Goal: Task Accomplishment & Management: Complete application form

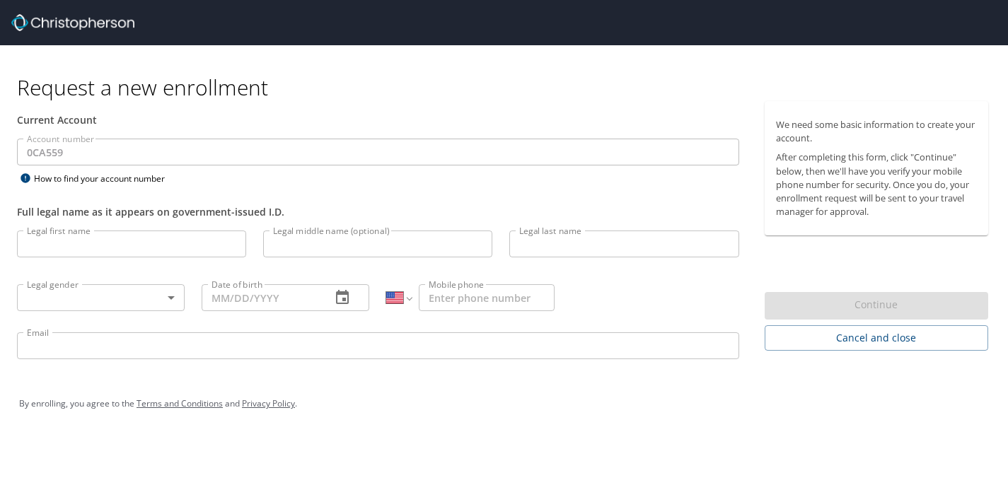
select select "US"
click at [149, 176] on div "How to find your account number" at bounding box center [105, 179] width 177 height 18
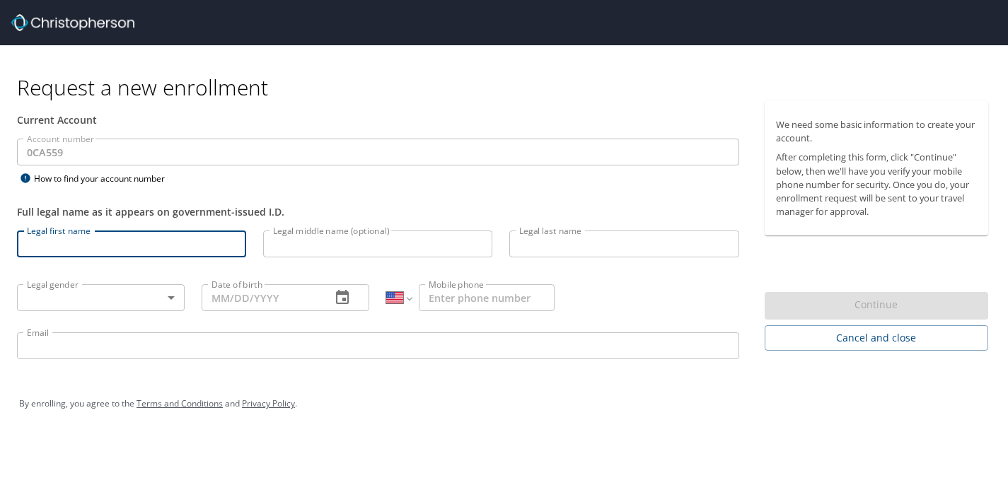
click at [182, 232] on input "Legal first name" at bounding box center [131, 244] width 229 height 27
type input "[PERSON_NAME]"
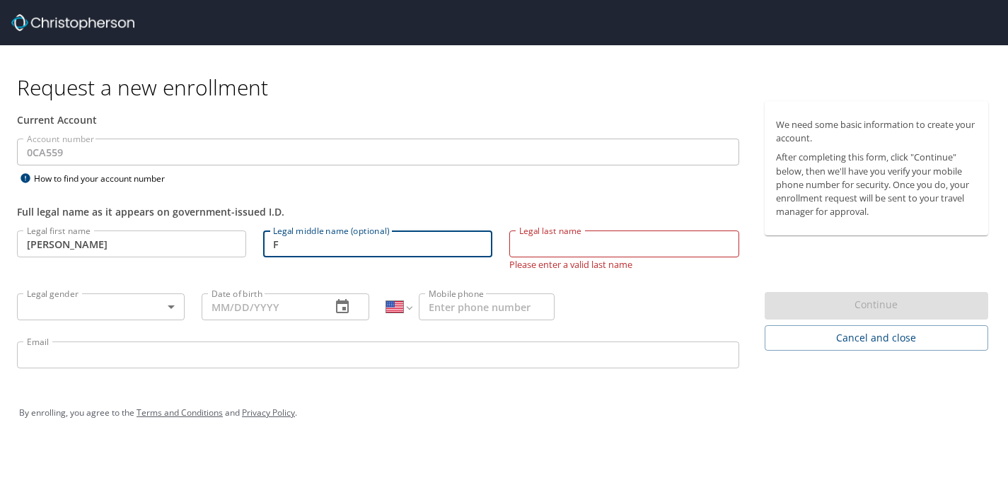
click at [314, 252] on input "F" at bounding box center [377, 244] width 229 height 27
type input "[PERSON_NAME]"
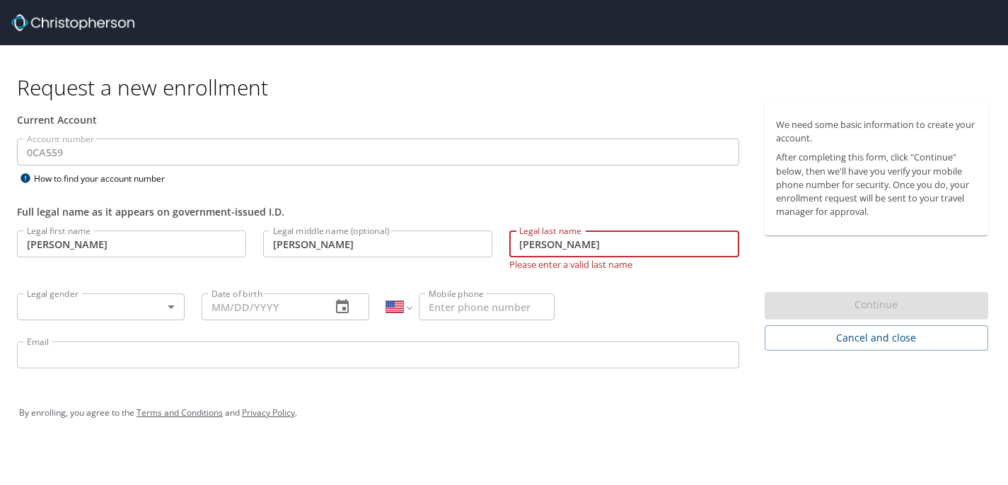
type input "[PERSON_NAME]"
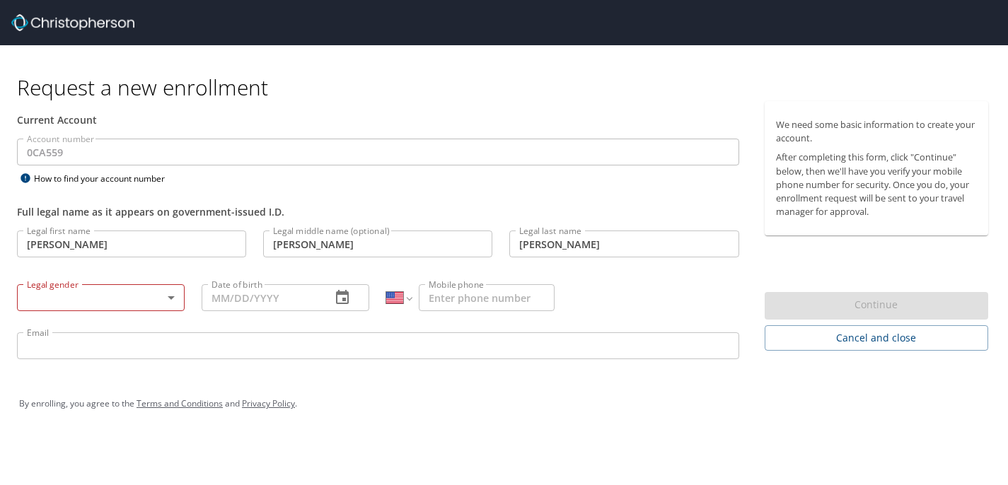
click at [97, 280] on div "Legal gender ​ Legal gender" at bounding box center [100, 297] width 185 height 54
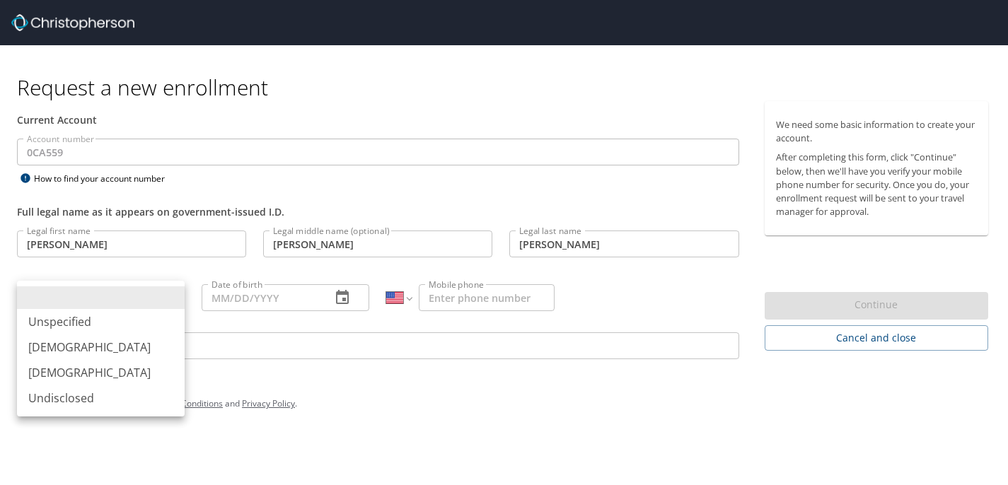
click at [98, 304] on body "Request a new enrollment Current Account Account number 0CA559 Account number H…" at bounding box center [504, 242] width 1008 height 485
click at [96, 349] on li "[DEMOGRAPHIC_DATA]" at bounding box center [101, 347] width 168 height 25
type input "[DEMOGRAPHIC_DATA]"
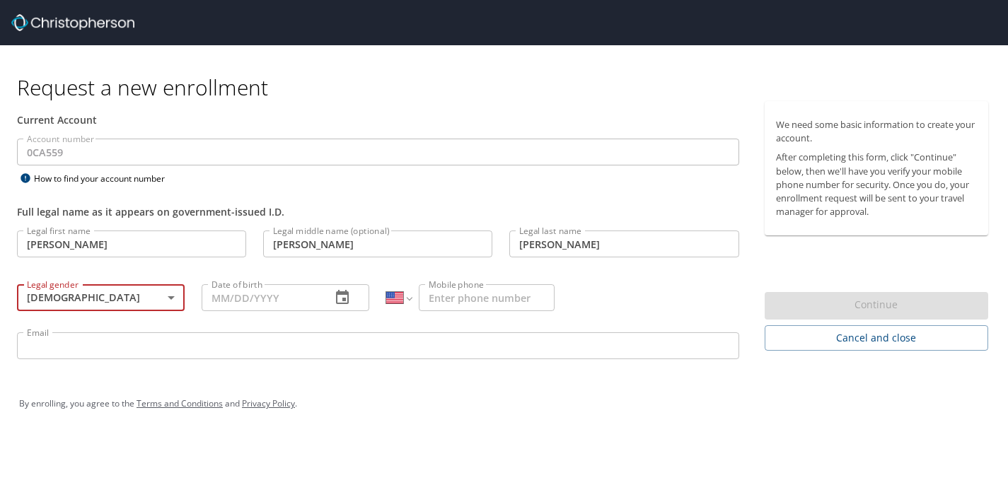
click at [278, 315] on div "Date of birth Date of birth" at bounding box center [285, 297] width 185 height 54
click at [280, 301] on input "Date of birth" at bounding box center [261, 297] width 118 height 27
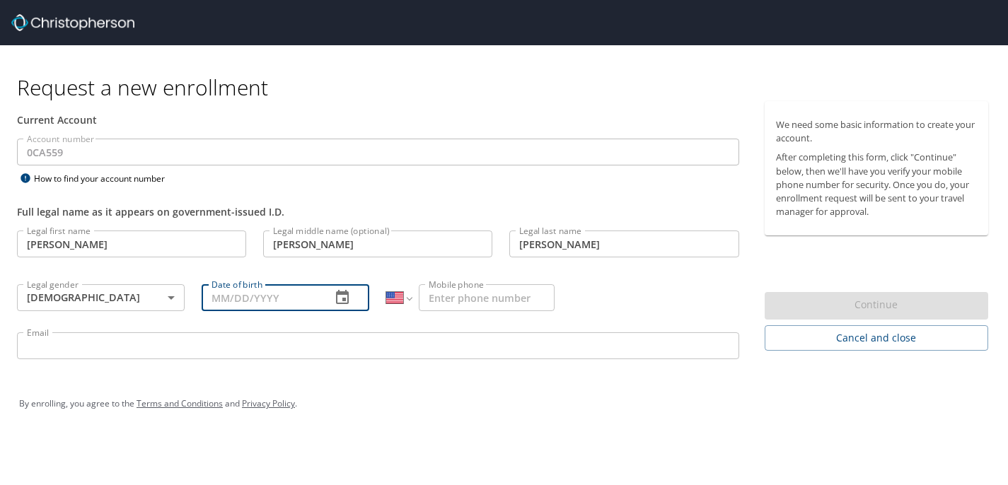
click at [342, 304] on icon "button" at bounding box center [342, 297] width 17 height 17
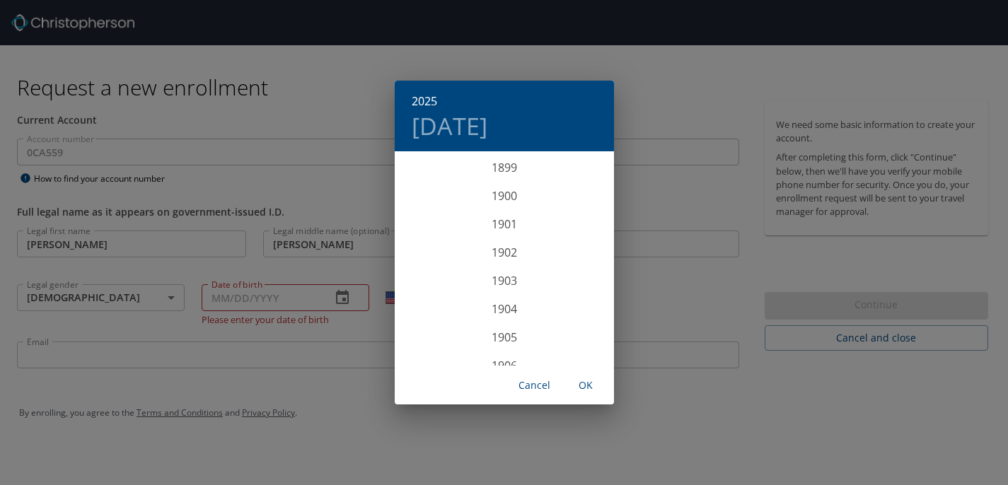
scroll to position [3482, 0]
click at [314, 305] on div "2025 [DATE] 1900 1901 1902 1903 1904 1905 1906 1907 1908 1909 1910 1911 1912 19…" at bounding box center [504, 242] width 1008 height 485
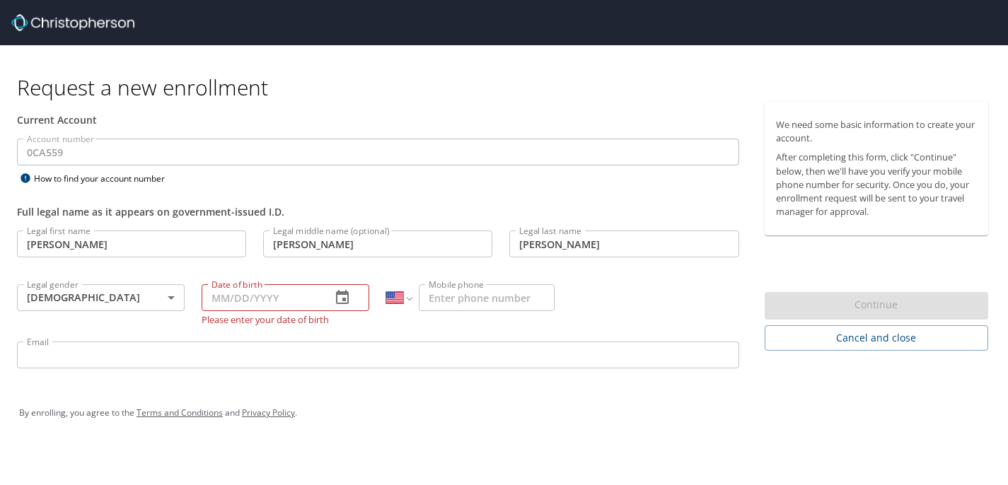
click at [343, 299] on icon "button" at bounding box center [342, 297] width 17 height 17
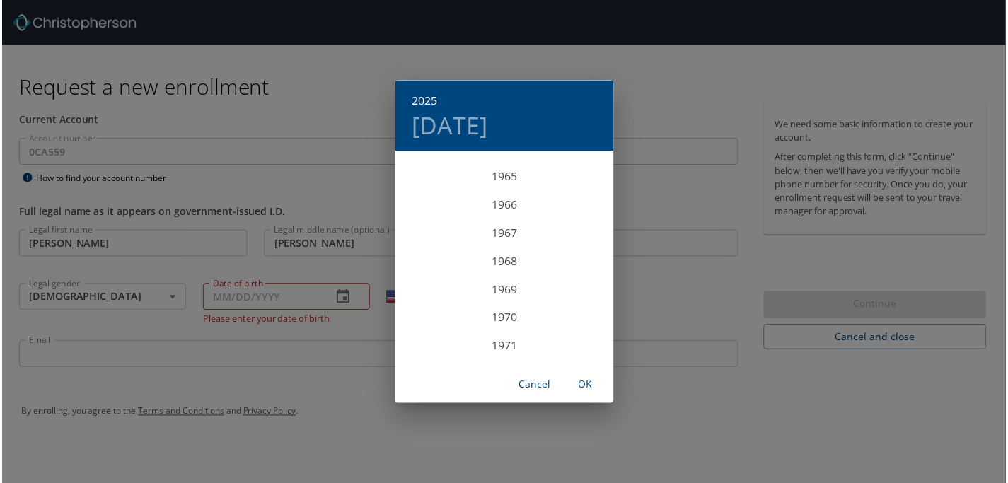
scroll to position [1863, 0]
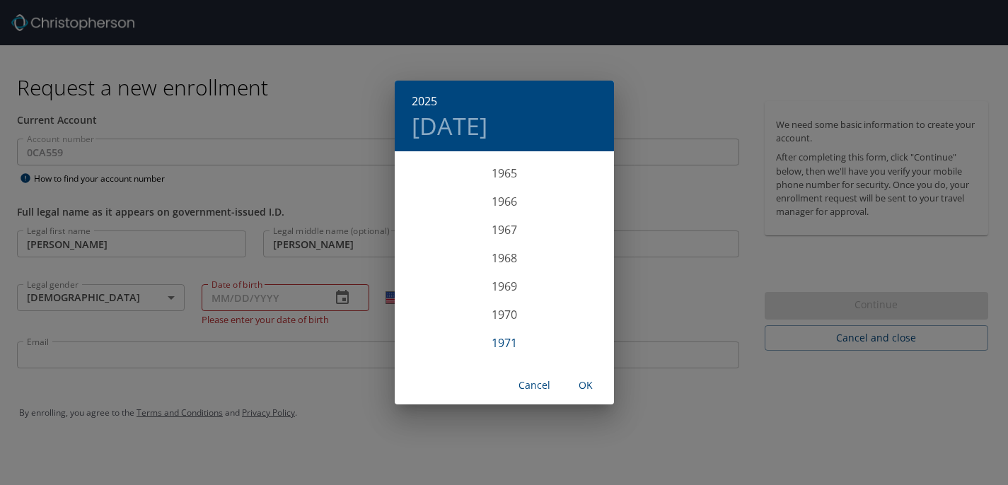
click at [529, 340] on div "1971" at bounding box center [504, 343] width 219 height 28
click at [432, 294] on div "[DATE]" at bounding box center [431, 286] width 73 height 53
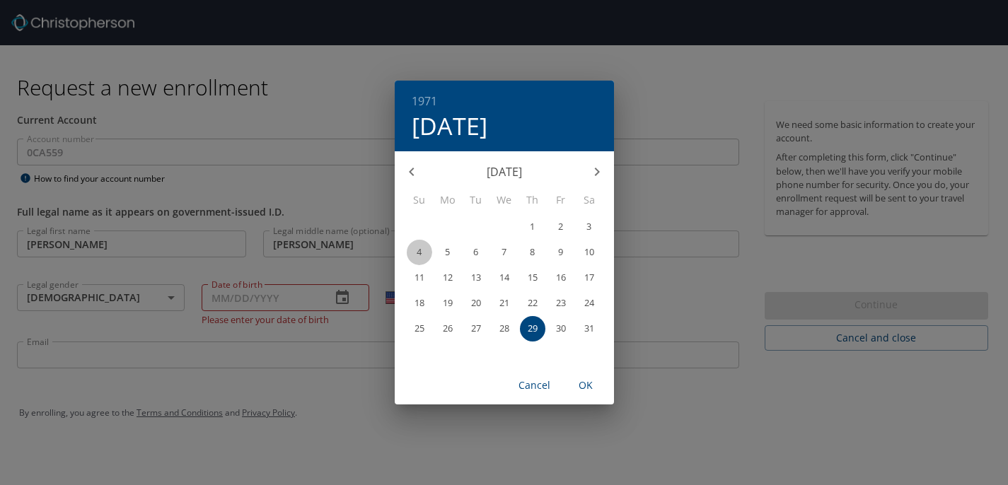
click at [416, 257] on button "4" at bounding box center [419, 252] width 25 height 25
click at [585, 391] on span "OK" at bounding box center [586, 386] width 34 height 18
type input "[DATE]"
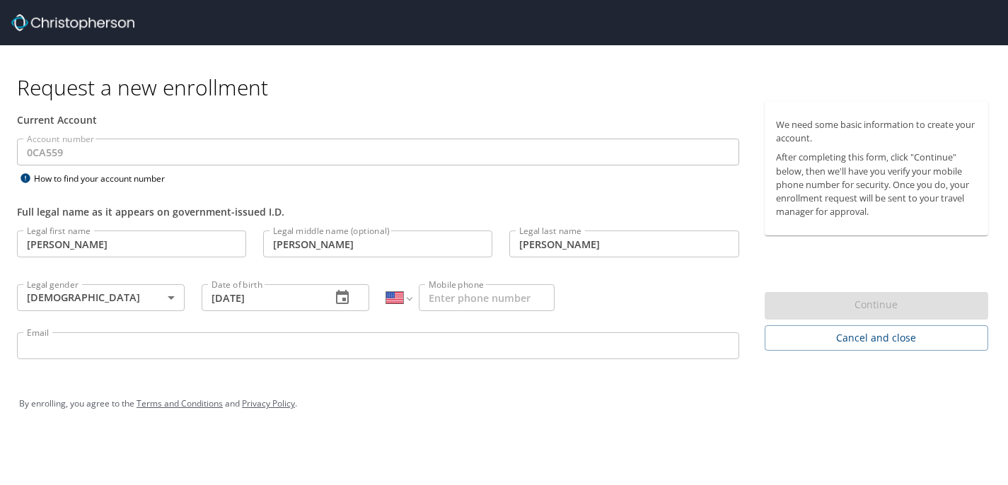
click at [544, 304] on input "Mobile phone" at bounding box center [486, 297] width 135 height 27
type input "[PHONE_NUMBER]"
click at [365, 350] on input "Email" at bounding box center [378, 346] width 723 height 27
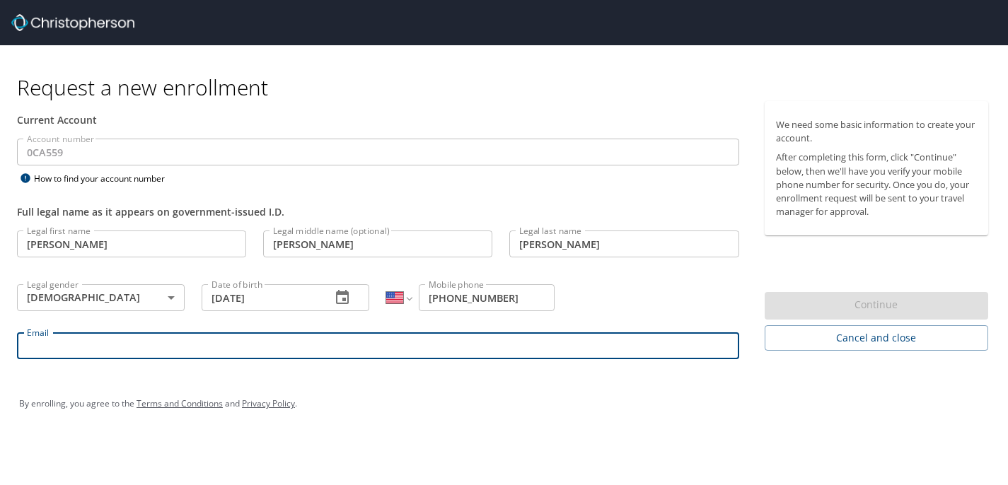
type input "[EMAIL_ADDRESS][DOMAIN_NAME]"
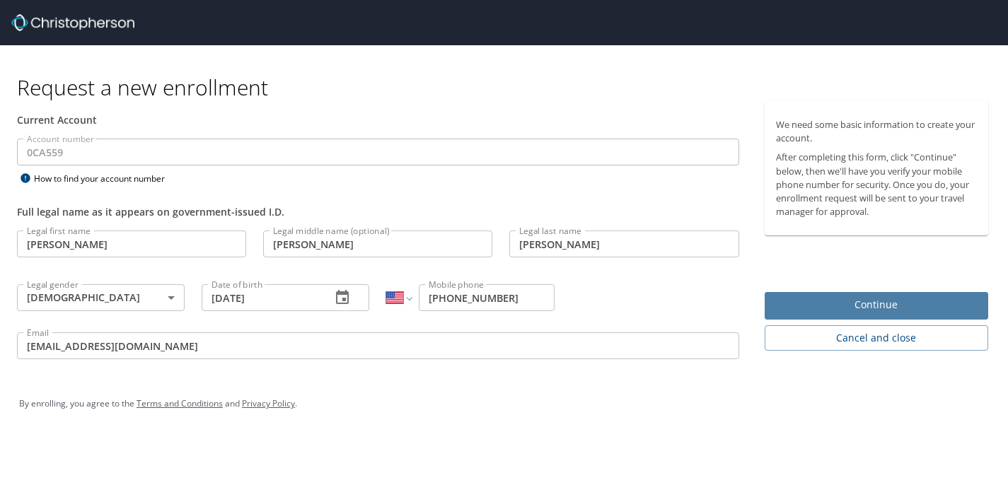
click at [906, 311] on span "Continue" at bounding box center [876, 306] width 201 height 18
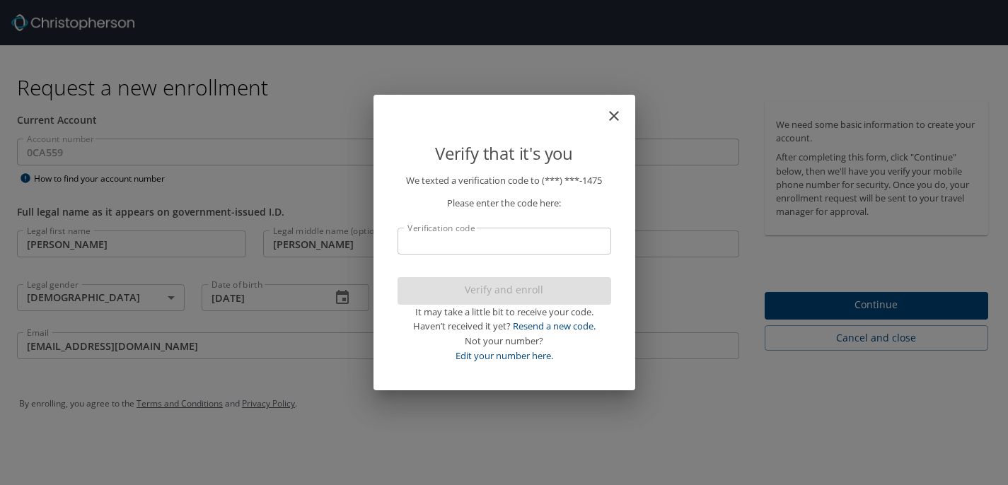
click at [486, 251] on input "Verification code" at bounding box center [505, 241] width 214 height 27
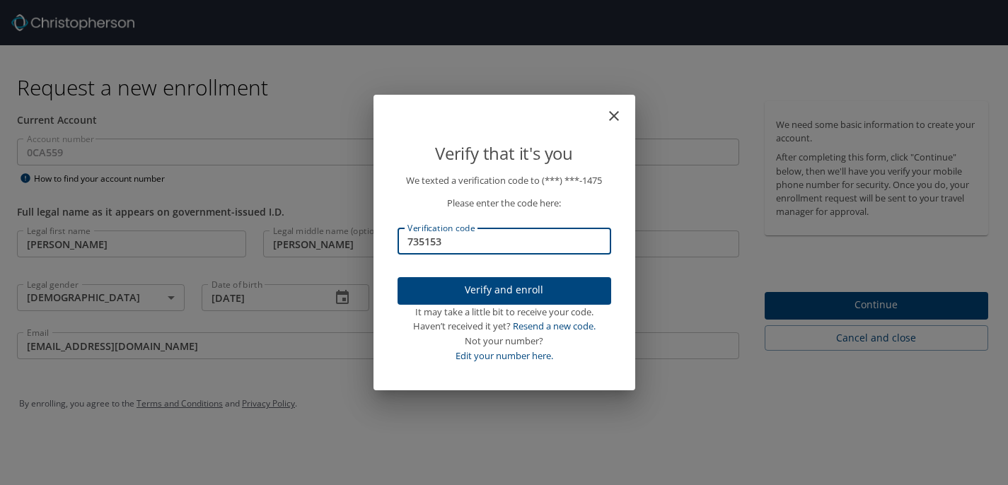
type input "735153"
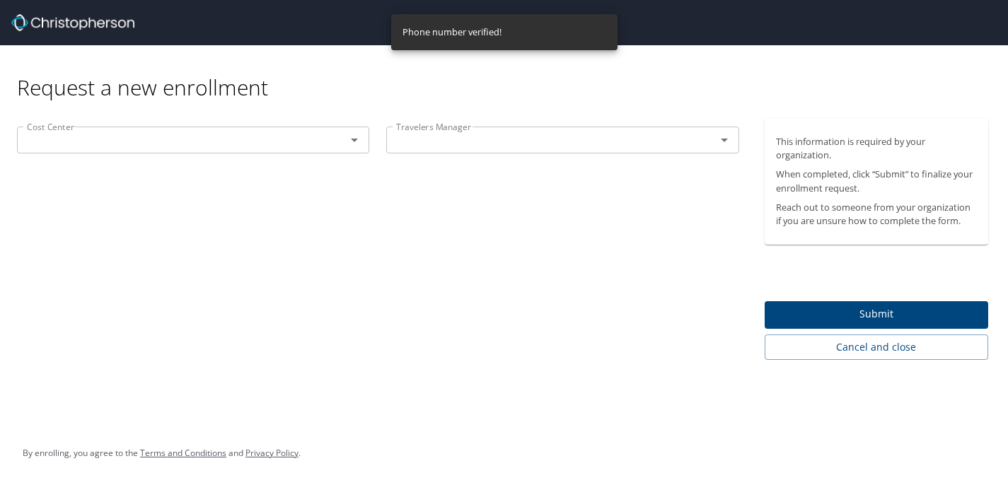
click at [346, 142] on icon "Open" at bounding box center [354, 140] width 17 height 17
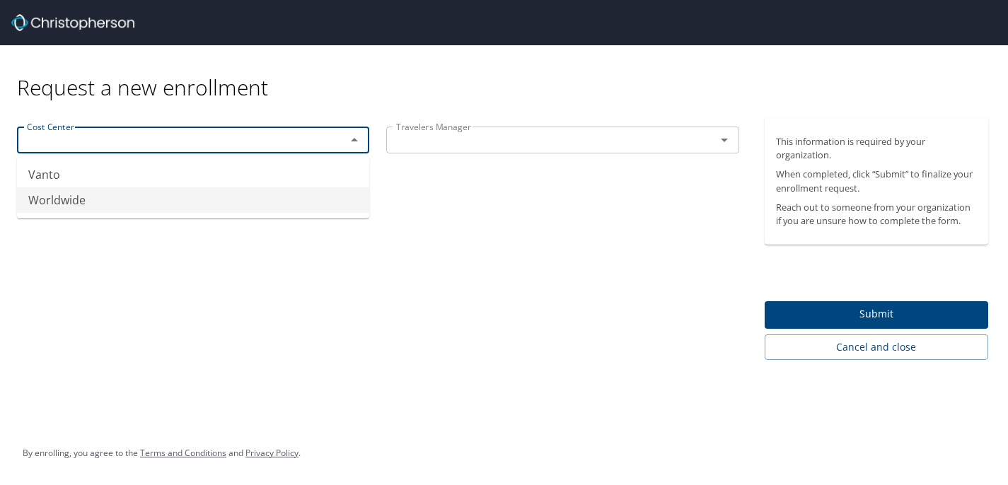
click at [289, 192] on li "Worldwide" at bounding box center [193, 200] width 352 height 25
type input "Worldwide"
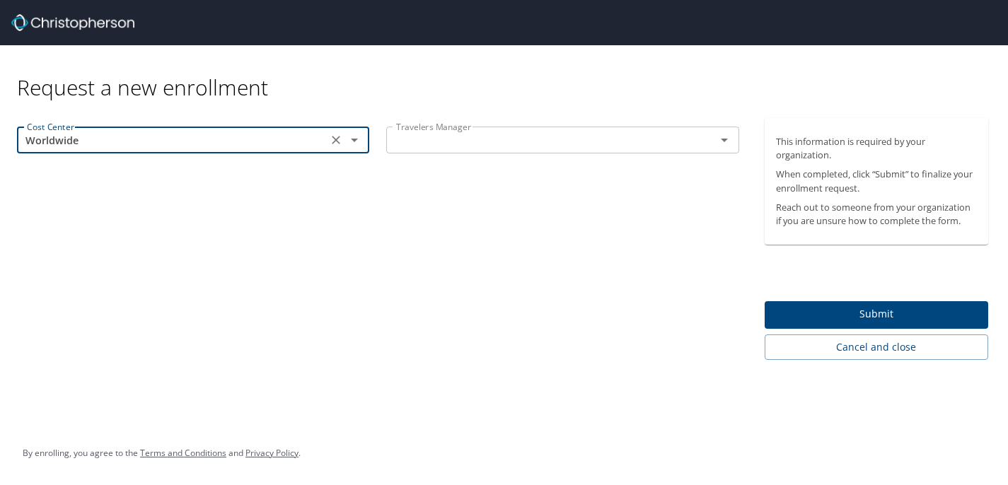
click at [512, 149] on input "text" at bounding box center [542, 140] width 302 height 18
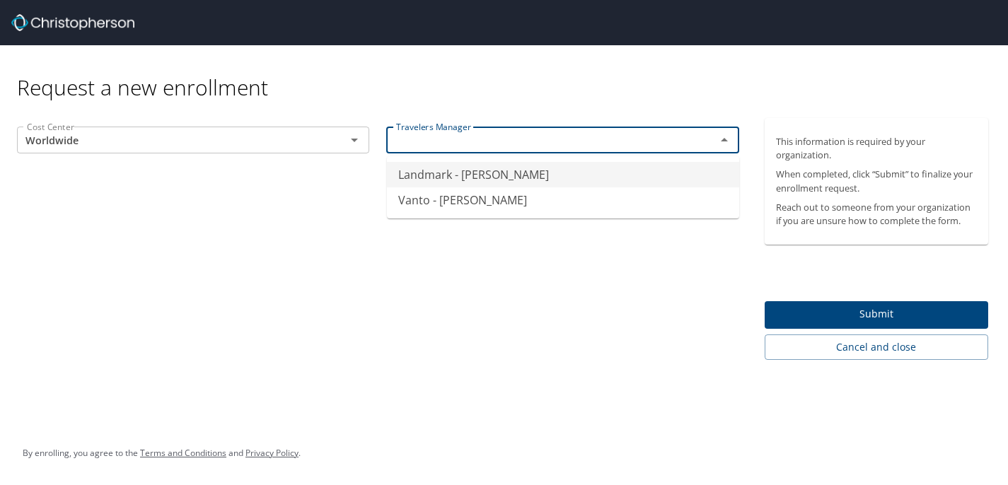
click at [495, 174] on li "Landmark - [PERSON_NAME]" at bounding box center [563, 174] width 352 height 25
type input "Landmark - [PERSON_NAME]"
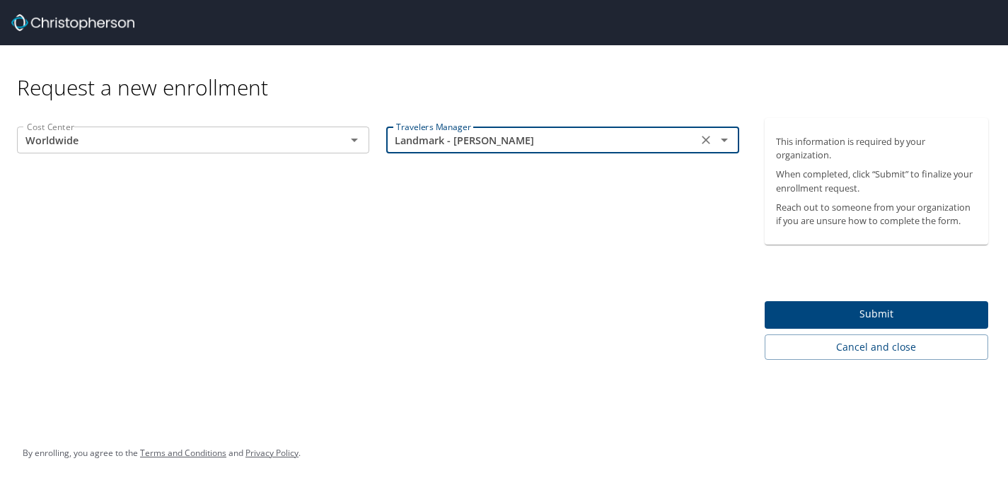
click at [836, 312] on span "Submit" at bounding box center [876, 315] width 201 height 18
